Goal: Task Accomplishment & Management: Manage account settings

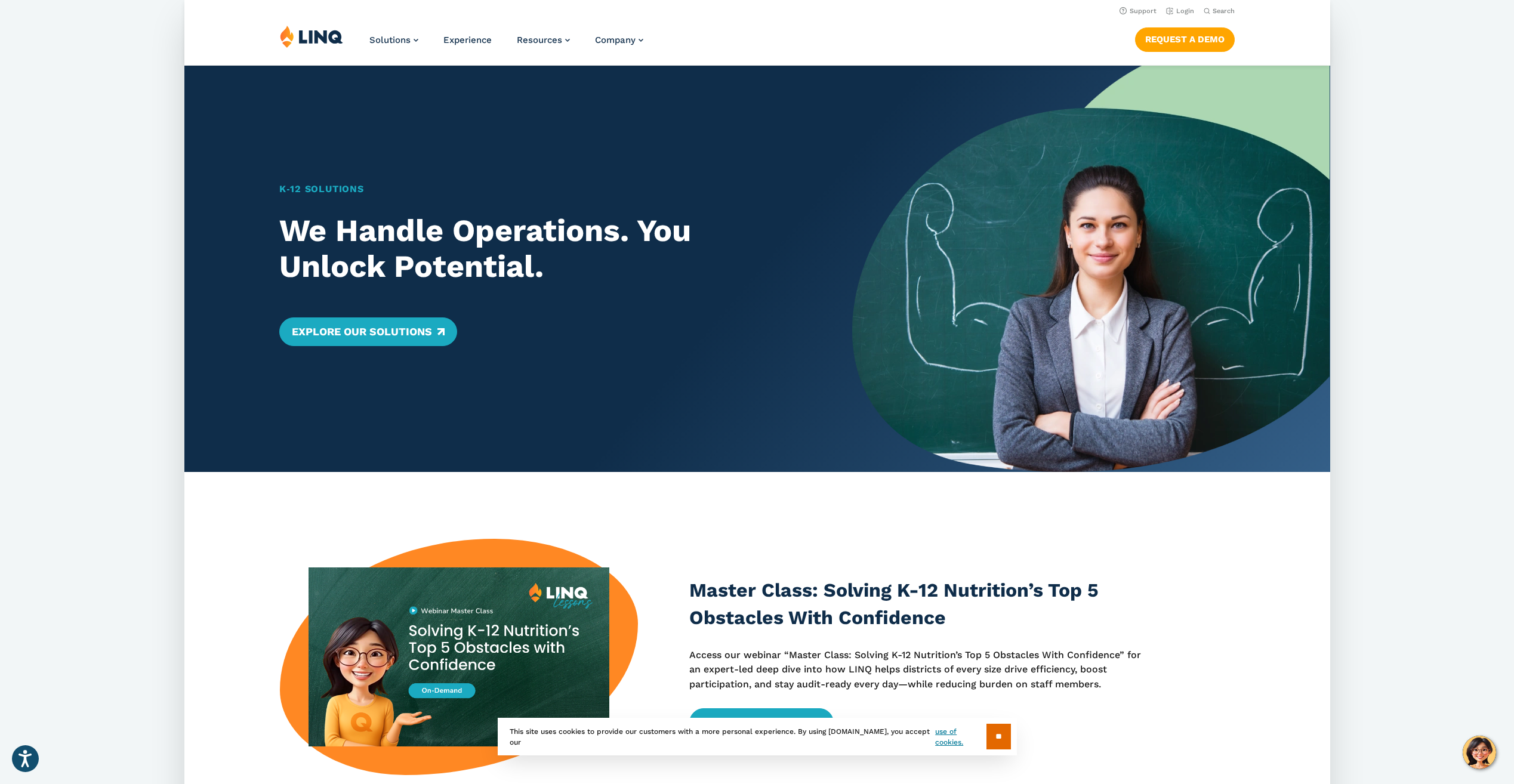
click at [1283, 28] on div "Solutions Nutrition Overview NEW School Nutrition Suite School Nutrition State …" at bounding box center [757, 44] width 1146 height 39
click at [1182, 12] on link "Login" at bounding box center [1180, 11] width 29 height 8
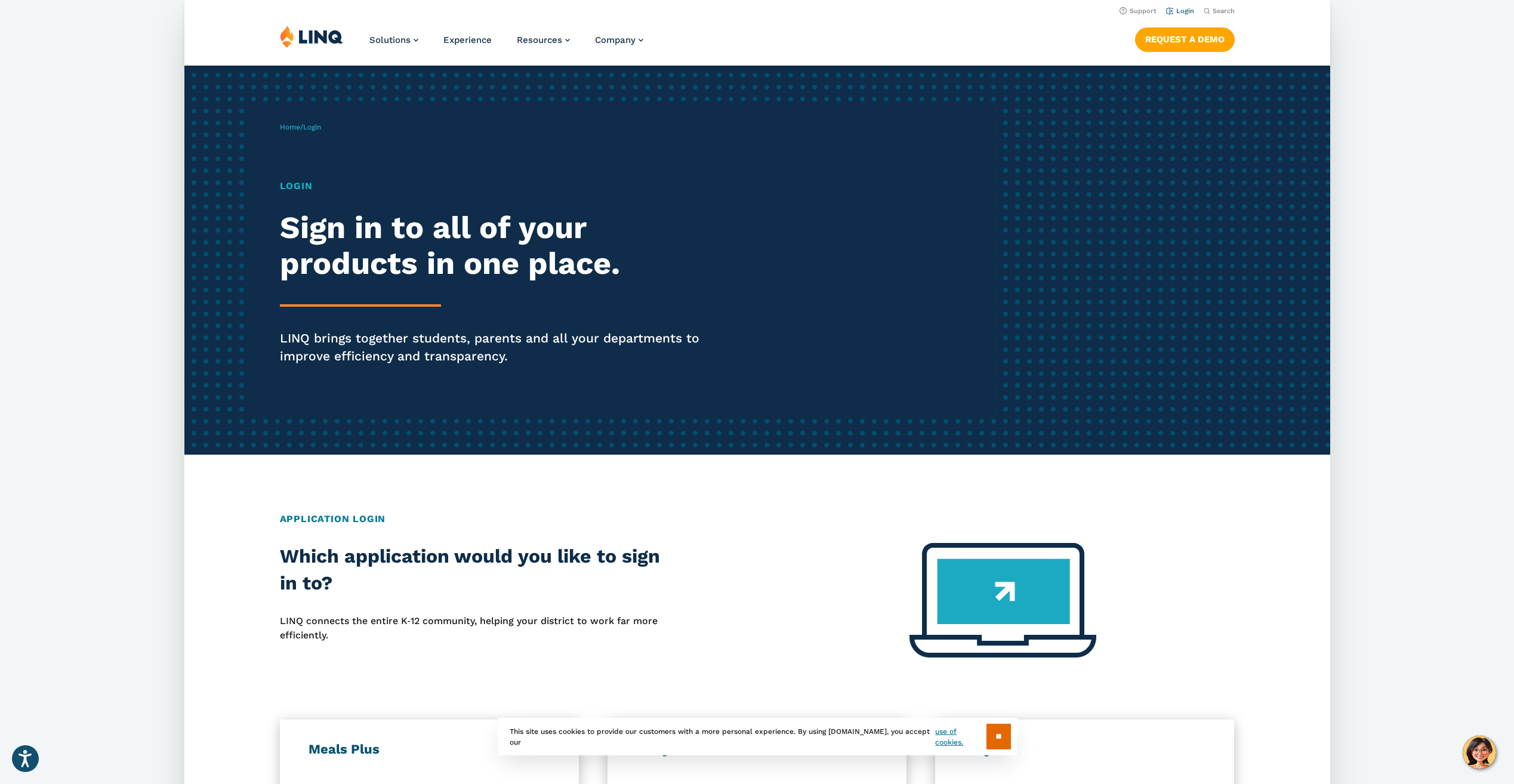
click at [1185, 8] on link "Login" at bounding box center [1180, 11] width 29 height 8
click at [301, 181] on h1 "Login" at bounding box center [501, 186] width 442 height 15
click at [293, 225] on h2 "Sign in to all of your products in one place." at bounding box center [501, 246] width 442 height 72
click at [317, 122] on p "Home / Login" at bounding box center [301, 127] width 41 height 11
